Goal: Task Accomplishment & Management: Complete application form

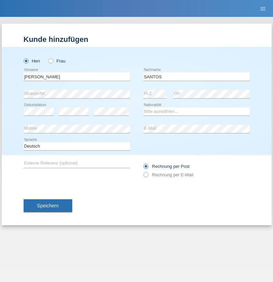
type input "SANTOS"
select select "PT"
select select "C"
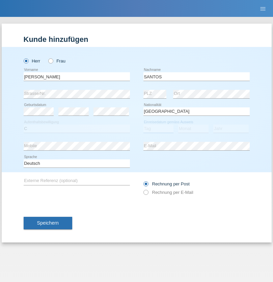
select select "26"
select select "12"
select select "2013"
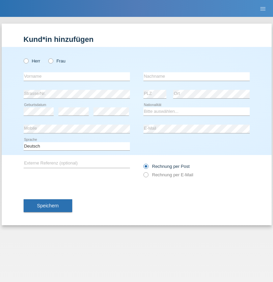
radio input "true"
click at [77, 76] on input "text" at bounding box center [77, 76] width 106 height 8
type input "Jörg"
click at [197, 76] on input "text" at bounding box center [197, 76] width 106 height 8
type input "Traksel"
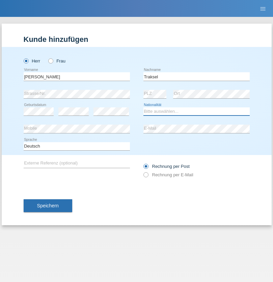
select select "DE"
select select "C"
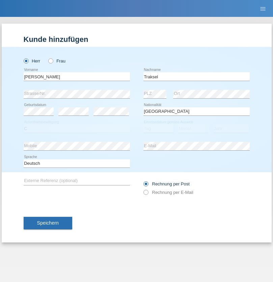
select select "01"
select select "07"
select select "2008"
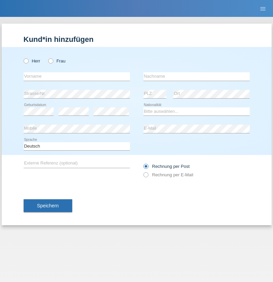
radio input "true"
click at [77, 76] on input "text" at bounding box center [77, 76] width 106 height 8
type input "Asia"
click at [197, 76] on input "text" at bounding box center [197, 76] width 106 height 8
type input "Riva"
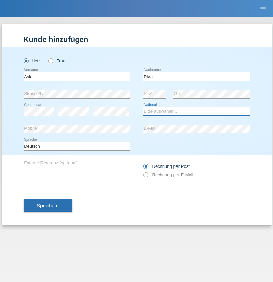
select select "IT"
select select "C"
select select "01"
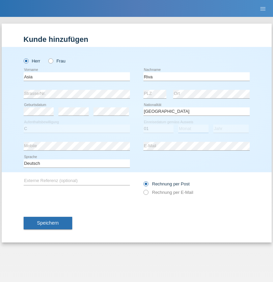
select select "06"
select select "2021"
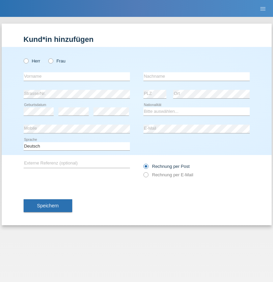
radio input "true"
click at [77, 76] on input "text" at bounding box center [77, 76] width 106 height 8
type input "Firas"
click at [197, 76] on input "text" at bounding box center [197, 76] width 106 height 8
type input "Khalil"
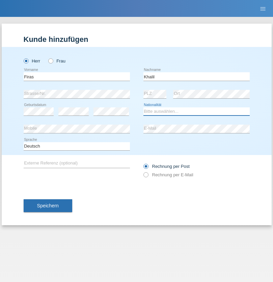
select select "IT"
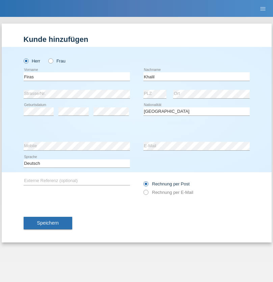
select select "C"
select select "01"
select select "03"
select select "2021"
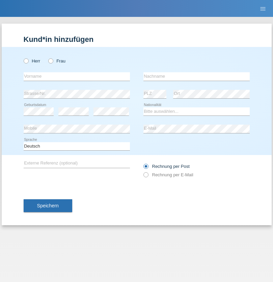
radio input "true"
click at [77, 76] on input "text" at bounding box center [77, 76] width 106 height 8
type input "Diego"
click at [197, 76] on input "text" at bounding box center [197, 76] width 106 height 8
type input "Patera"
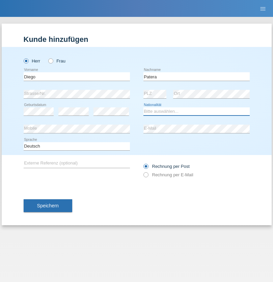
select select "CH"
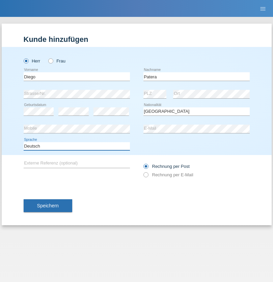
select select "en"
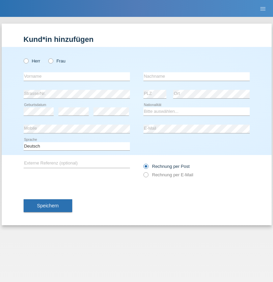
radio input "true"
click at [77, 76] on input "text" at bounding box center [77, 76] width 106 height 8
type input "Ketty"
click at [197, 76] on input "text" at bounding box center [197, 76] width 106 height 8
type input "Kalupnath"
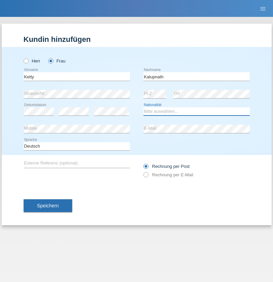
select select "CH"
radio input "true"
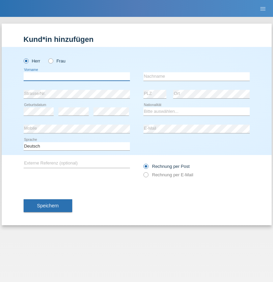
click at [77, 76] on input "text" at bounding box center [77, 76] width 106 height 8
type input "Franco"
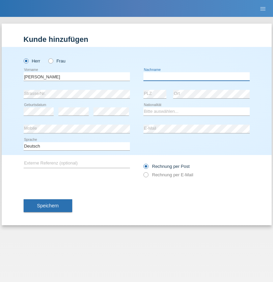
click at [197, 76] on input "text" at bounding box center [197, 76] width 106 height 8
type input "Mucha"
select select "CH"
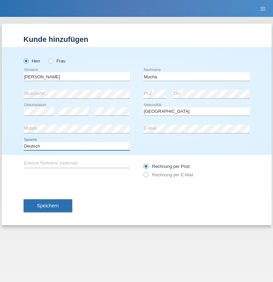
select select "en"
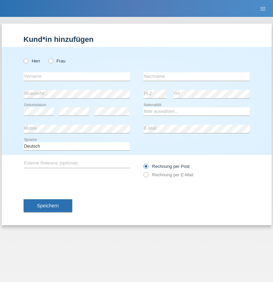
radio input "true"
click at [77, 76] on input "text" at bounding box center [77, 76] width 106 height 8
type input "Franziska"
click at [197, 76] on input "text" at bounding box center [197, 76] width 106 height 8
type input "Starke"
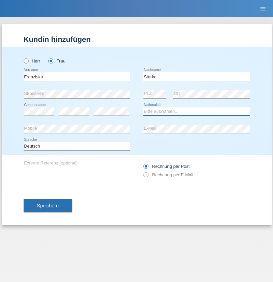
select select "DE"
select select "C"
select select "01"
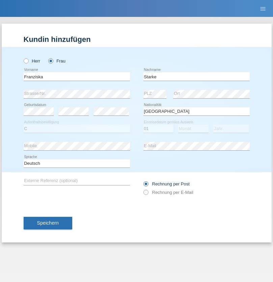
select select "03"
select select "1985"
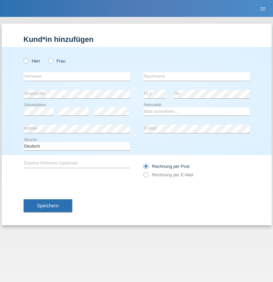
radio input "true"
click at [77, 76] on input "text" at bounding box center [77, 76] width 106 height 8
type input "[DEMOGRAPHIC_DATA]"
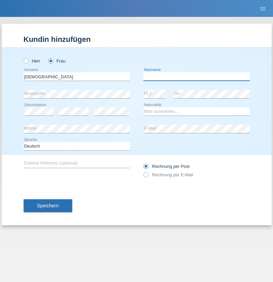
click at [197, 76] on input "text" at bounding box center [197, 76] width 106 height 8
type input "Cimbaljević"
select select "HR"
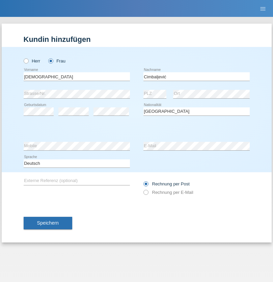
select select "C"
select select "13"
select select "08"
select select "2021"
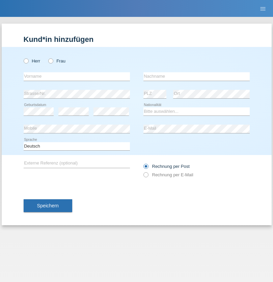
radio input "true"
click at [77, 76] on input "text" at bounding box center [77, 76] width 106 height 8
type input "Batsche"
click at [197, 76] on input "text" at bounding box center [197, 76] width 106 height 8
type input "Arifoska"
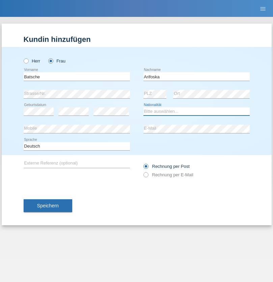
select select "CH"
radio input "true"
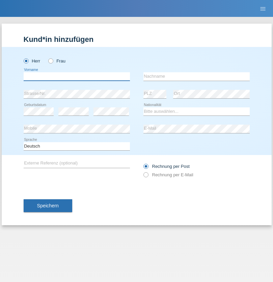
click at [77, 76] on input "text" at bounding box center [77, 76] width 106 height 8
type input "Emre"
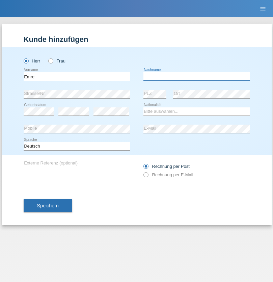
click at [197, 76] on input "text" at bounding box center [197, 76] width 106 height 8
type input "Uzun"
select select "CH"
